Goal: Transaction & Acquisition: Purchase product/service

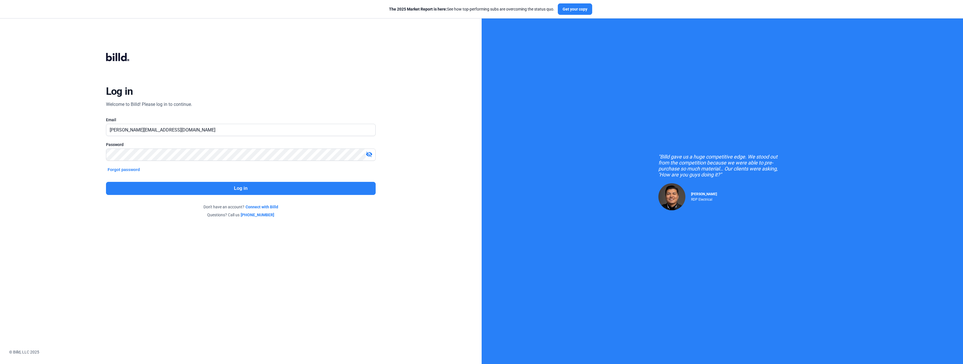
click at [272, 190] on button "Log in" at bounding box center [241, 188] width 270 height 13
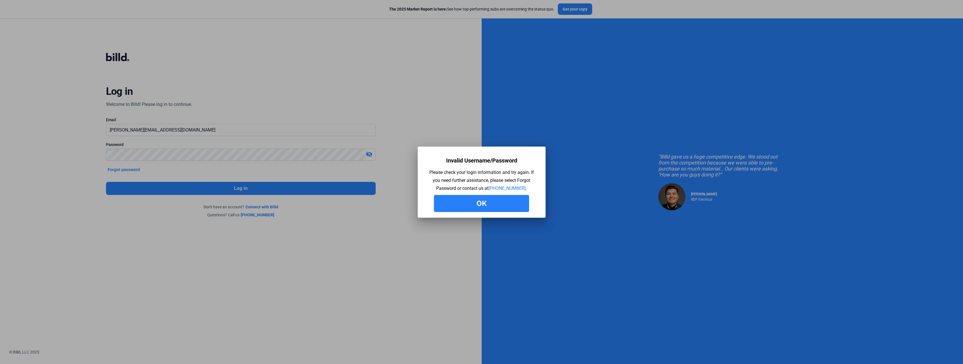
click at [488, 202] on button "Ok" at bounding box center [481, 203] width 95 height 17
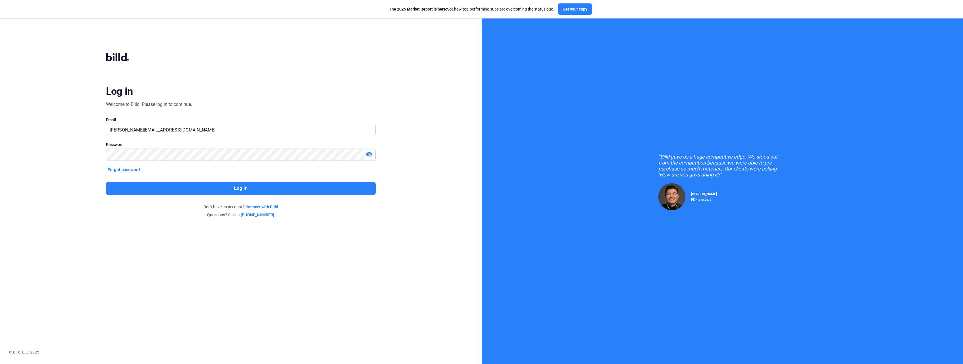
click at [199, 189] on button "Log in" at bounding box center [241, 188] width 270 height 13
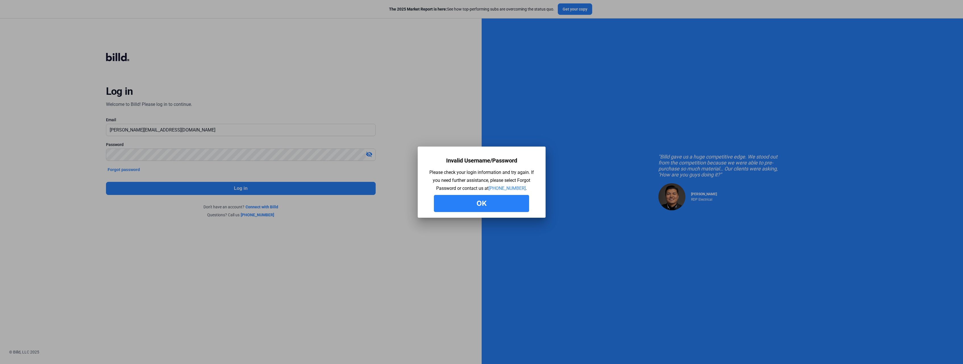
click at [467, 204] on button "Ok" at bounding box center [481, 203] width 95 height 17
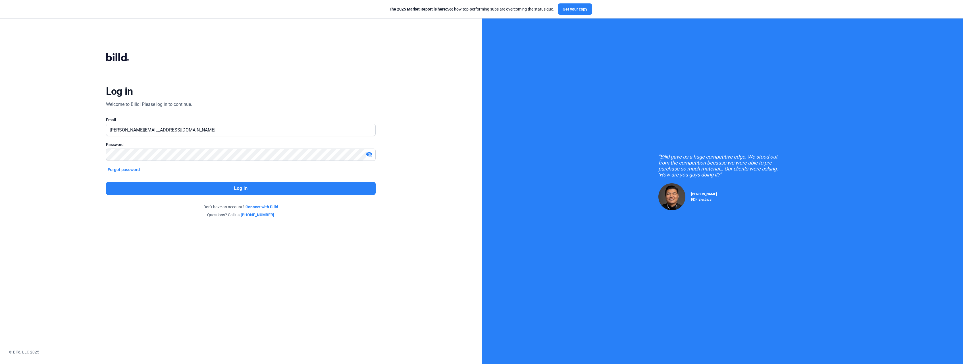
click at [369, 153] on mat-icon "visibility_off" at bounding box center [369, 154] width 7 height 7
click at [171, 187] on button "Log in" at bounding box center [241, 188] width 270 height 13
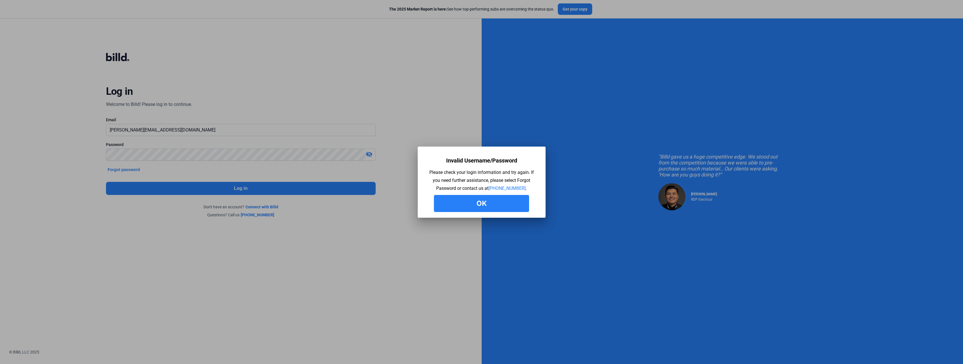
click at [468, 200] on button "Ok" at bounding box center [481, 203] width 95 height 17
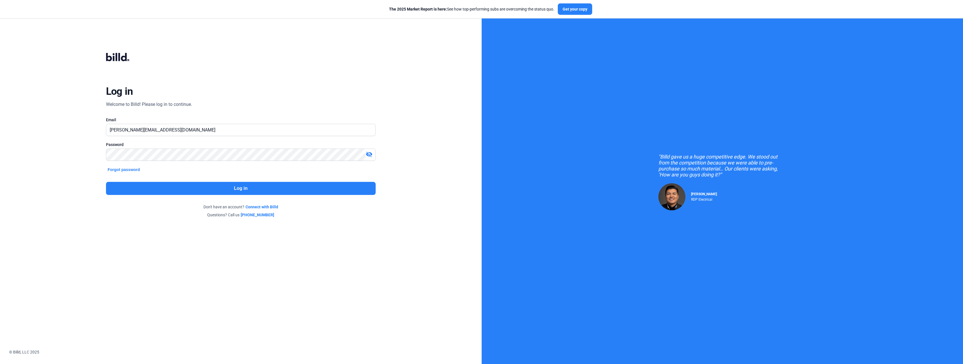
click at [302, 348] on div at bounding box center [241, 310] width 482 height 78
click at [370, 154] on mat-icon "visibility_off" at bounding box center [369, 154] width 7 height 7
click at [200, 187] on button "Log in" at bounding box center [241, 188] width 270 height 13
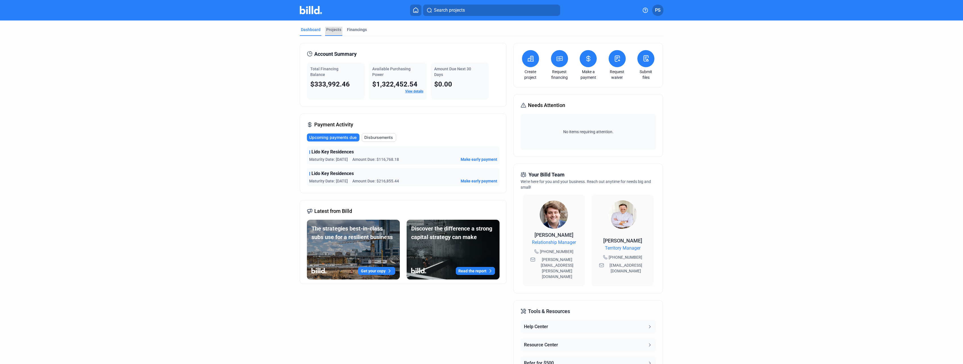
click at [338, 29] on div "Projects" at bounding box center [333, 30] width 15 height 6
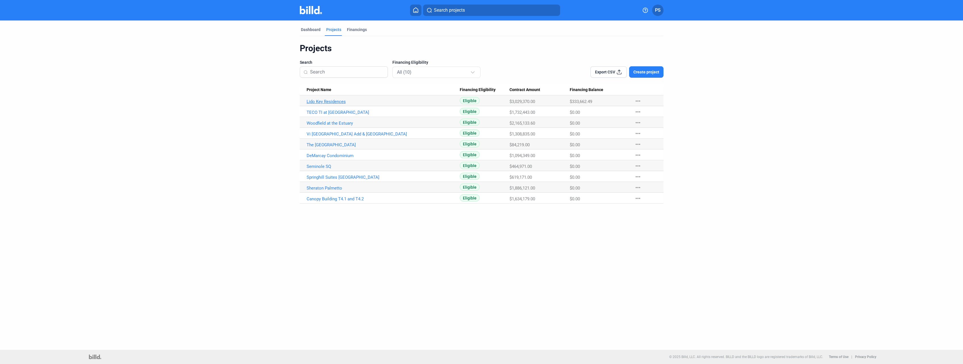
click at [329, 100] on link "Lido Key Residences" at bounding box center [384, 101] width 154 height 5
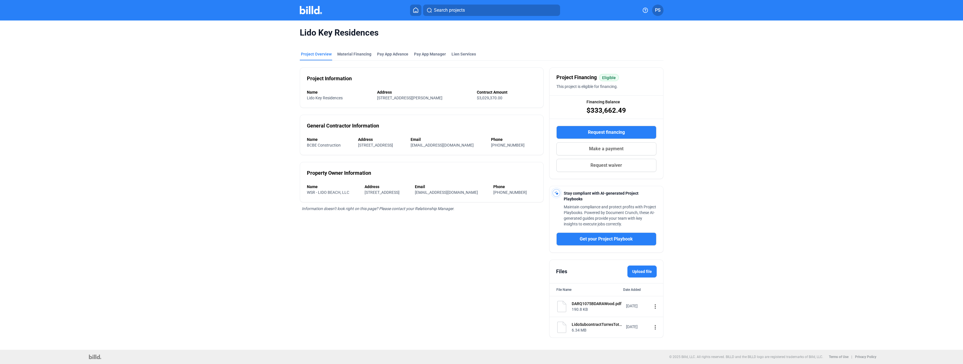
click at [603, 148] on span "Make a payment" at bounding box center [606, 148] width 34 height 7
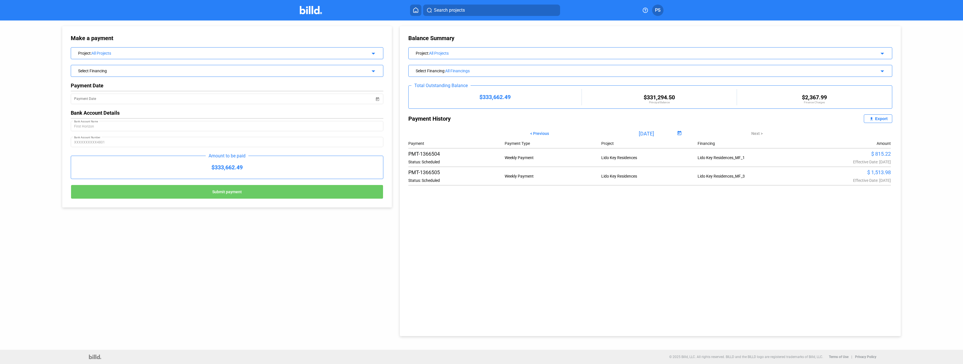
click at [109, 69] on div "Select Financing" at bounding box center [212, 70] width 268 height 6
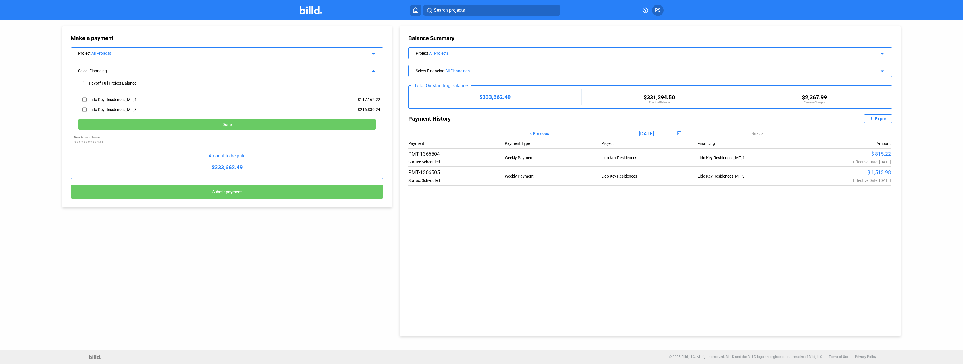
click at [656, 270] on div "Balance Summary Project : All Projects arrow_drop_down Select Financing : All F…" at bounding box center [650, 181] width 501 height 310
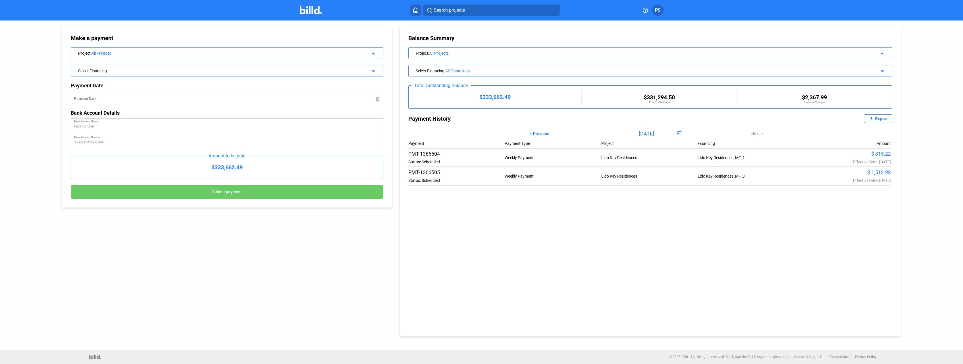
click at [368, 52] on div "Project : All Projects arrow_drop_down" at bounding box center [227, 52] width 312 height 10
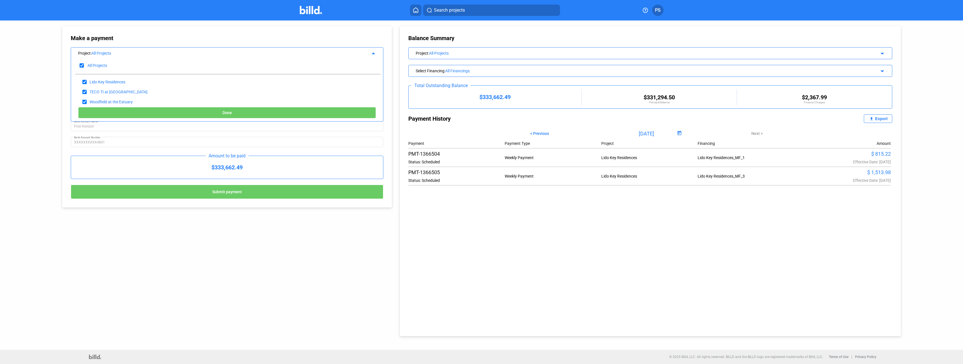
click at [368, 52] on div "Project : All Projects arrow_drop_up" at bounding box center [227, 52] width 312 height 10
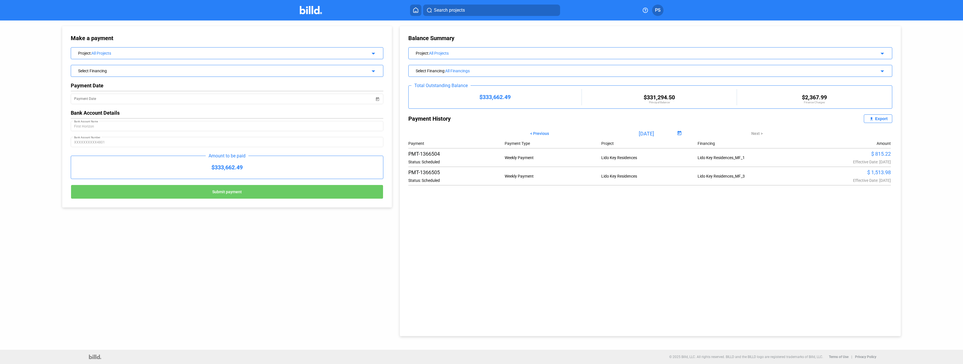
click at [277, 69] on div "Select Financing" at bounding box center [212, 70] width 268 height 6
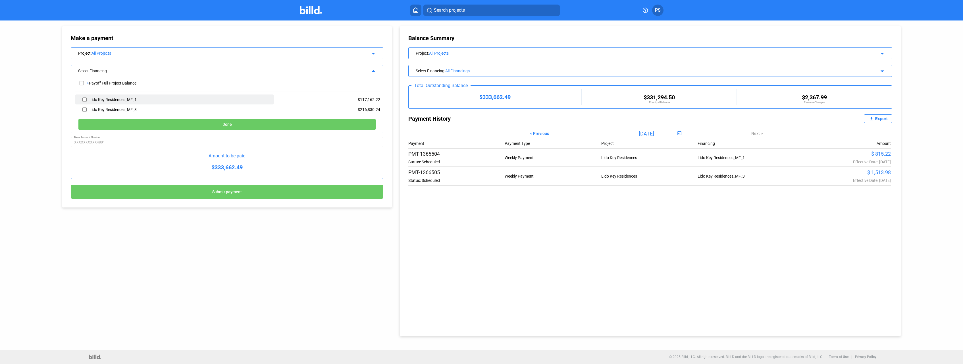
click at [84, 99] on input "checkbox" at bounding box center [84, 99] width 4 height 9
checkbox input "true"
click at [233, 125] on button "Done" at bounding box center [227, 124] width 298 height 11
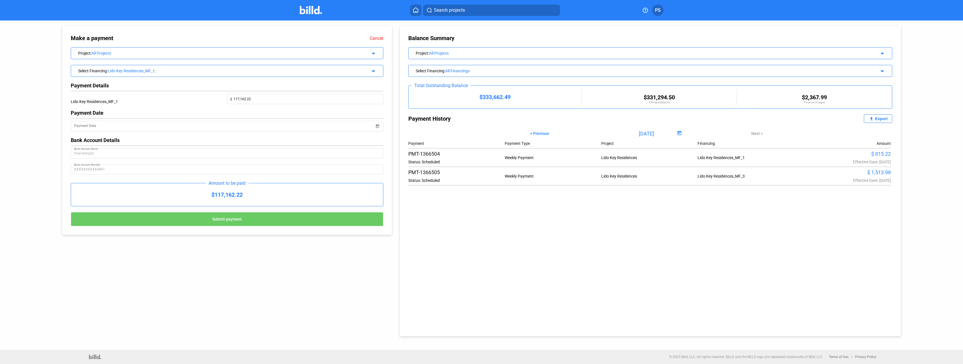
click at [234, 217] on button "Submit payment" at bounding box center [227, 219] width 313 height 14
click at [378, 127] on span "Open calendar" at bounding box center [378, 123] width 14 height 14
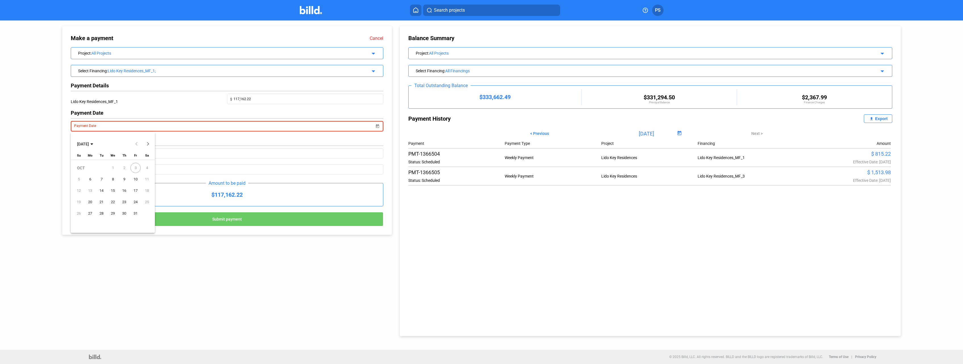
click at [137, 167] on span "3" at bounding box center [135, 168] width 10 height 10
click at [89, 180] on span "6" at bounding box center [90, 179] width 10 height 10
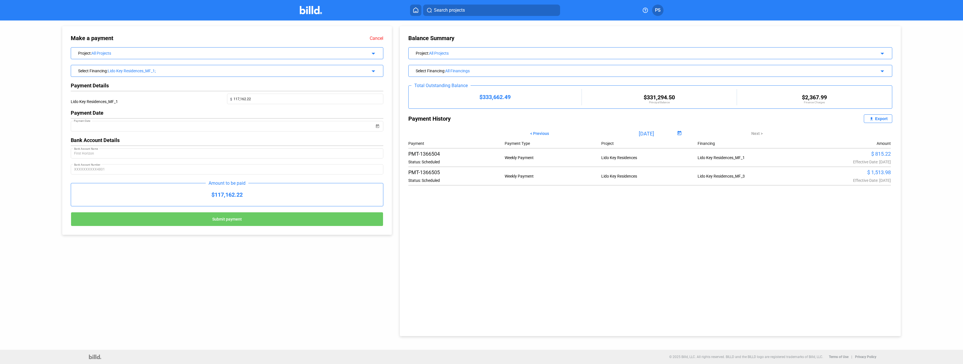
click at [252, 219] on button "Submit payment" at bounding box center [227, 219] width 313 height 14
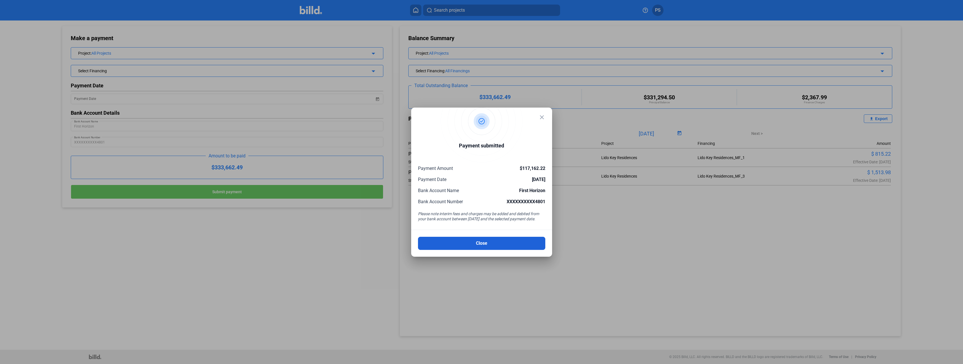
click at [503, 245] on button "Close" at bounding box center [481, 243] width 127 height 13
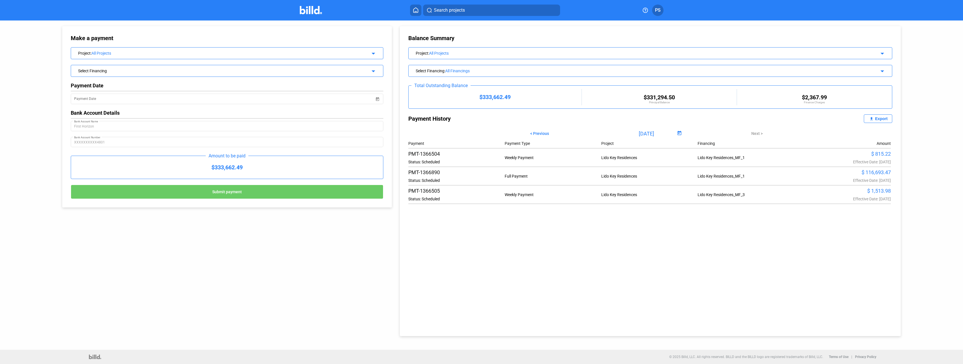
click at [440, 119] on div "Payment History" at bounding box center [530, 118] width 242 height 9
click at [878, 117] on div "Export" at bounding box center [881, 118] width 13 height 5
click at [237, 55] on div "All Projects" at bounding box center [219, 53] width 255 height 5
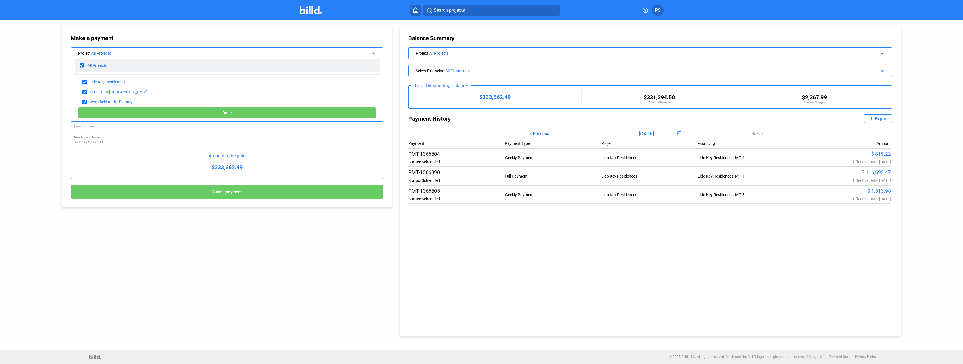
click at [82, 66] on input "checkbox" at bounding box center [82, 65] width 4 height 9
checkbox input "false"
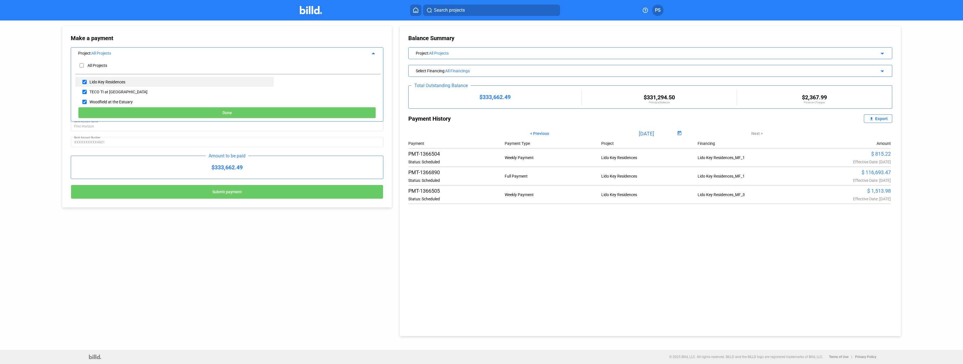
click at [86, 81] on input "checkbox" at bounding box center [84, 82] width 4 height 9
checkbox input "true"
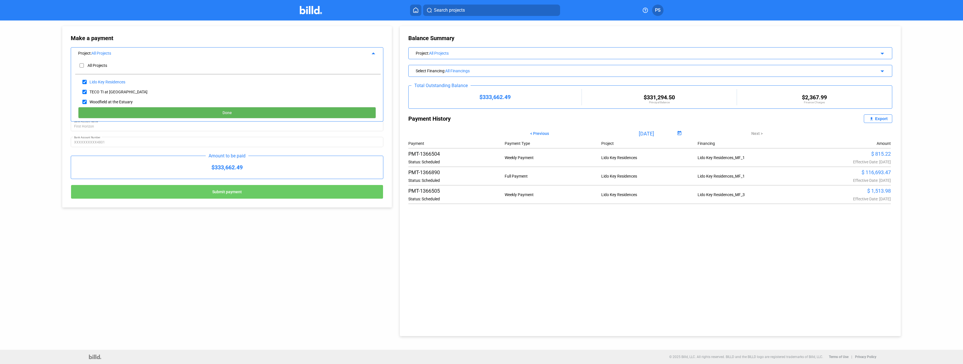
click at [242, 112] on button "Done" at bounding box center [227, 112] width 298 height 11
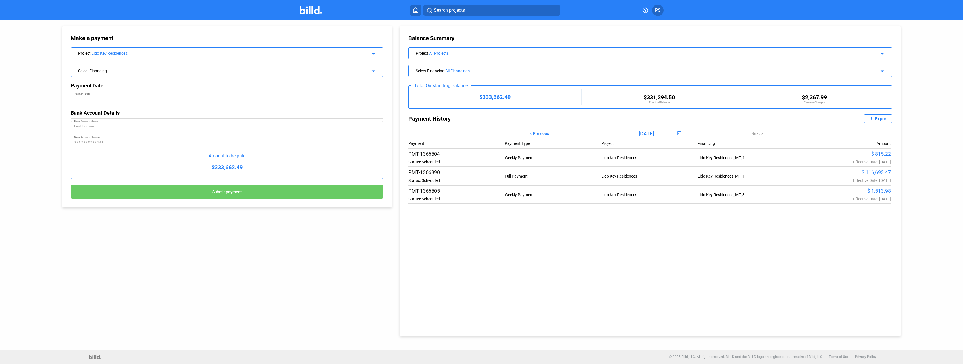
click at [324, 72] on div "Select Financing" at bounding box center [212, 70] width 268 height 6
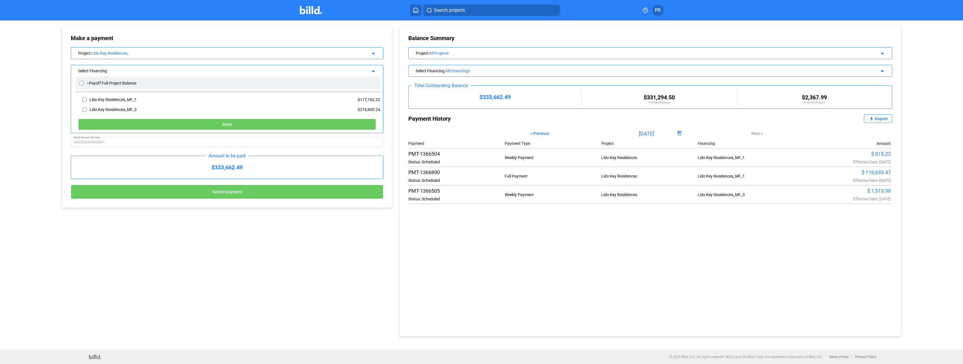
click at [136, 82] on div "Payoff Full Project Balance" at bounding box center [112, 83] width 47 height 5
click at [217, 125] on button "Done" at bounding box center [227, 124] width 298 height 11
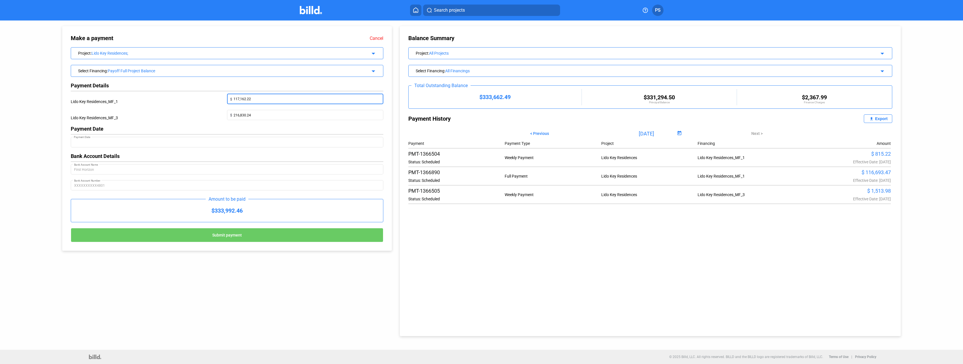
drag, startPoint x: 262, startPoint y: 97, endPoint x: 199, endPoint y: 94, distance: 62.3
click at [234, 94] on input "117,162.22" at bounding box center [307, 98] width 147 height 8
click at [267, 112] on input "216,830.24" at bounding box center [307, 114] width 147 height 8
click at [381, 37] on link "Cancel" at bounding box center [377, 38] width 14 height 5
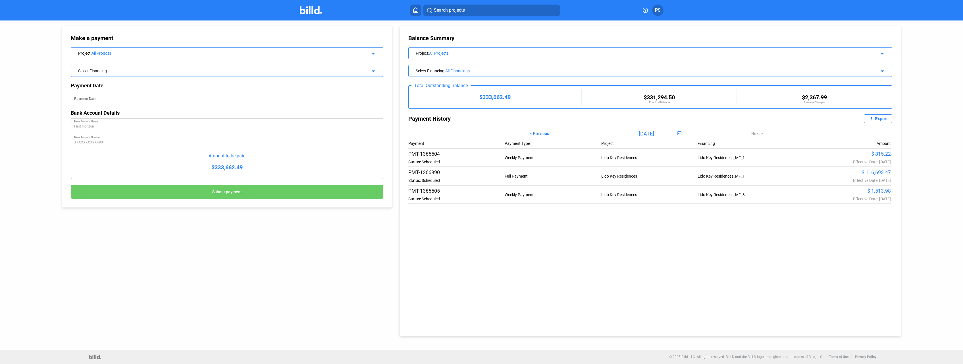
click at [488, 53] on div "All Projects" at bounding box center [633, 53] width 409 height 5
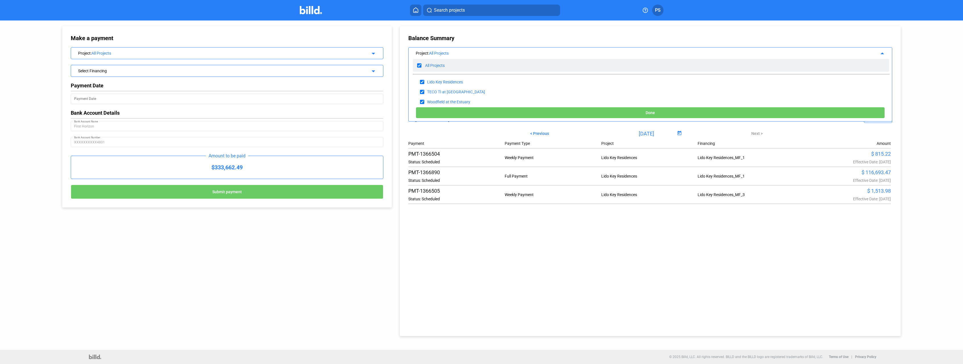
click at [420, 65] on input "checkbox" at bounding box center [419, 65] width 4 height 9
checkbox input "false"
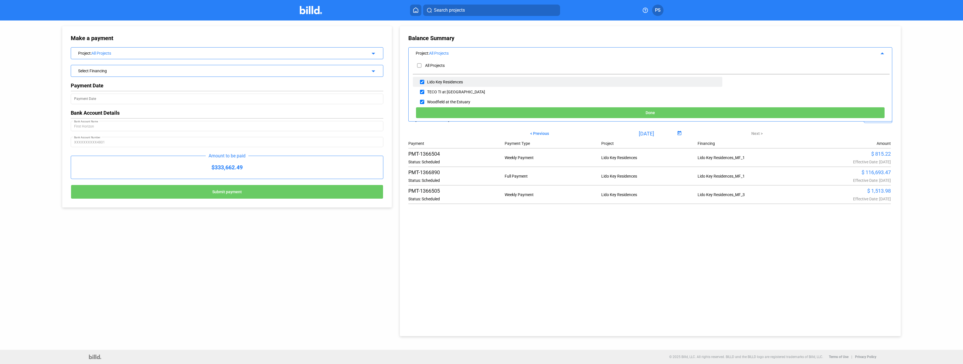
click at [421, 81] on input "checkbox" at bounding box center [422, 82] width 4 height 9
checkbox input "true"
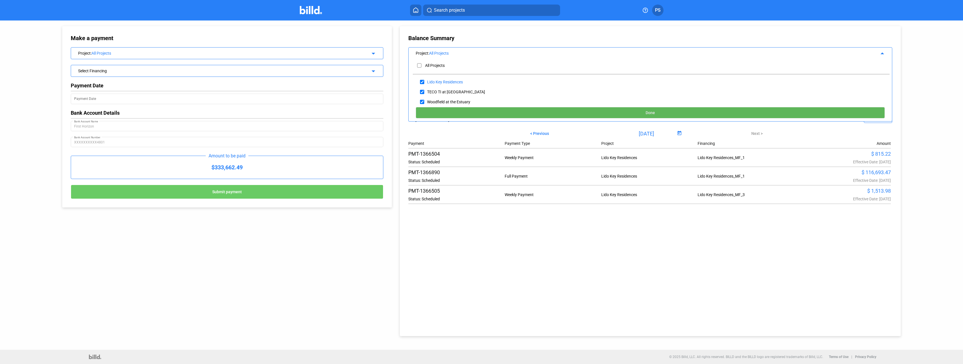
click at [619, 113] on button "Done" at bounding box center [650, 112] width 469 height 11
